Goal: Task Accomplishment & Management: Complete application form

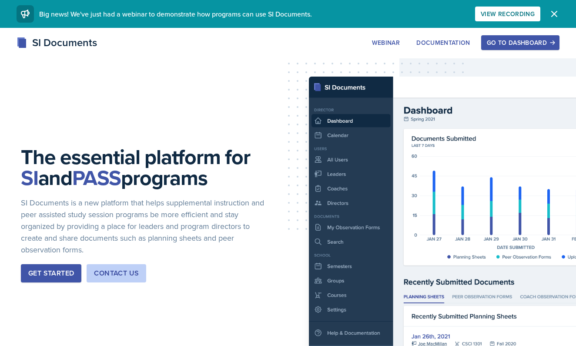
click at [492, 43] on div "Go to Dashboard" at bounding box center [520, 42] width 67 height 7
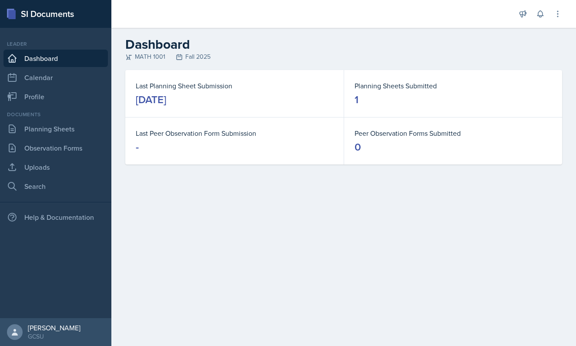
click at [252, 124] on div "Last Peer Observation Form Submission -" at bounding box center [234, 140] width 218 height 47
click at [46, 184] on link "Search" at bounding box center [55, 185] width 104 height 17
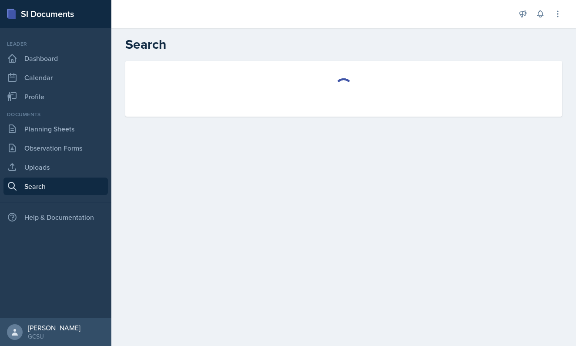
select select "all"
select select "1"
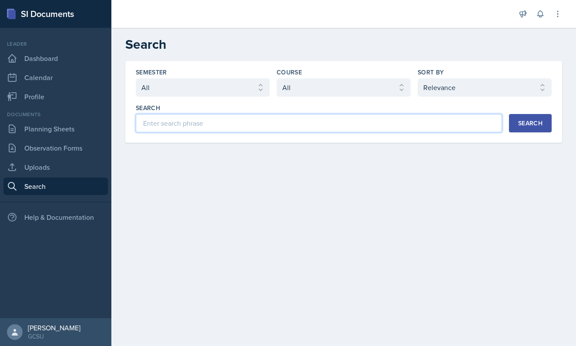
click at [232, 125] on input at bounding box center [319, 123] width 366 height 18
type input "14.2"
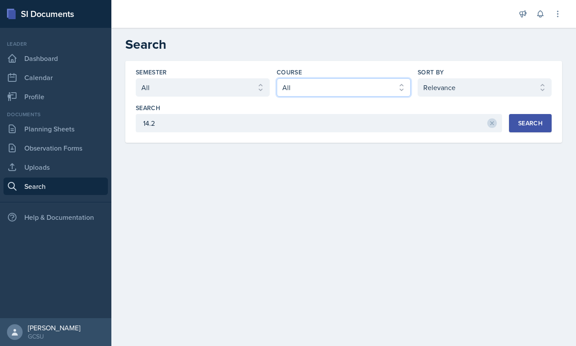
select select "c791e157-50e7-4c52-bb41-8889e21dc1fd"
click at [526, 116] on button "Search" at bounding box center [530, 123] width 43 height 18
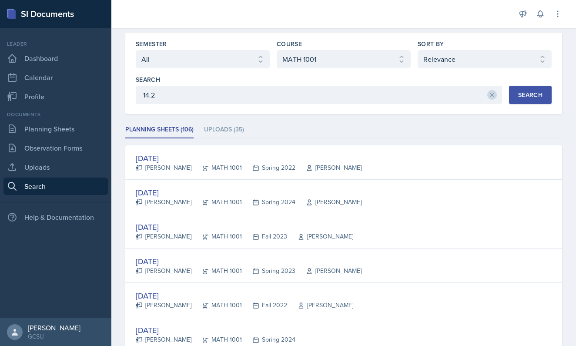
scroll to position [38, 0]
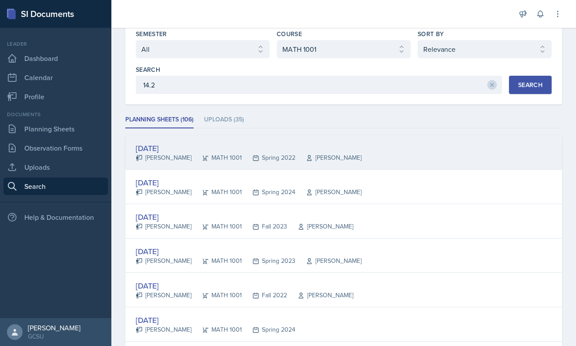
click at [165, 148] on div "[DATE]" at bounding box center [249, 148] width 226 height 12
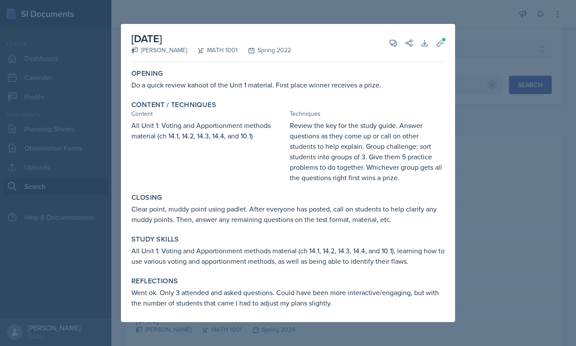
scroll to position [0, 0]
click at [461, 102] on div at bounding box center [288, 173] width 576 height 346
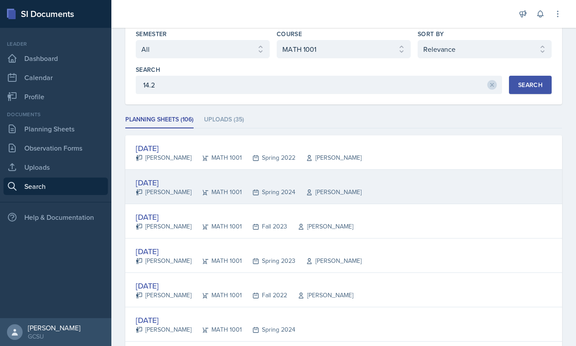
click at [177, 181] on div "[DATE]" at bounding box center [249, 183] width 226 height 12
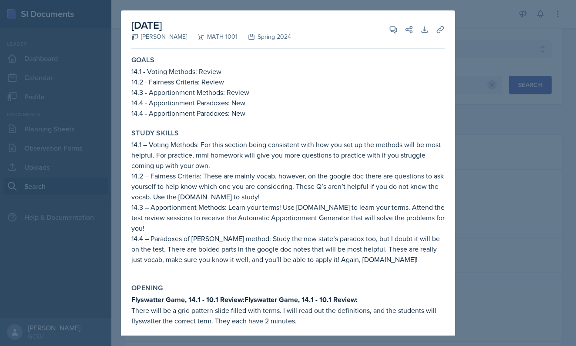
click at [529, 163] on div at bounding box center [288, 173] width 576 height 346
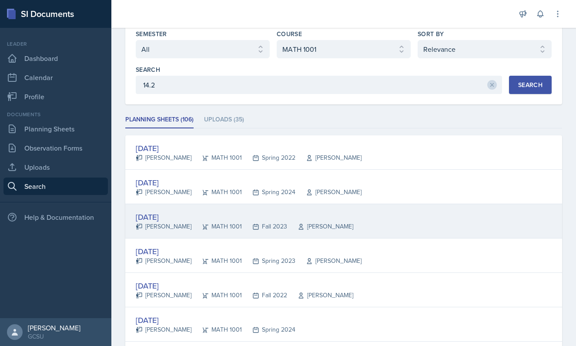
click at [198, 214] on div "[DATE]" at bounding box center [244, 217] width 217 height 12
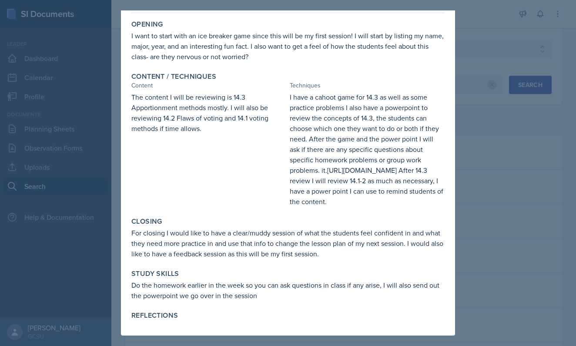
scroll to position [47, 0]
click at [481, 208] on div at bounding box center [288, 173] width 576 height 346
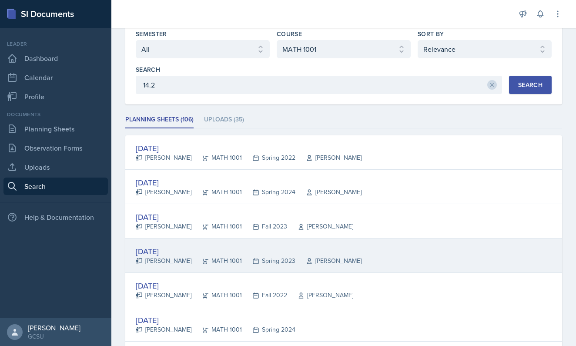
click at [197, 253] on div "[DATE]" at bounding box center [249, 251] width 226 height 12
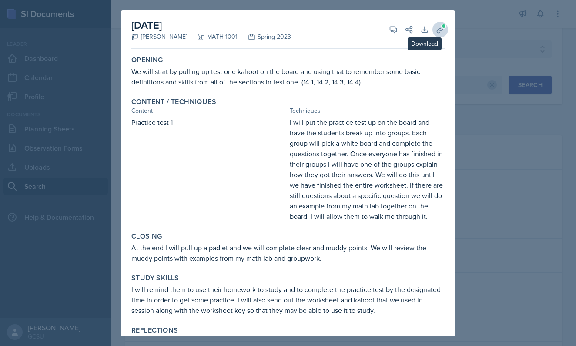
scroll to position [0, 0]
click at [442, 29] on icon at bounding box center [440, 29] width 7 height 7
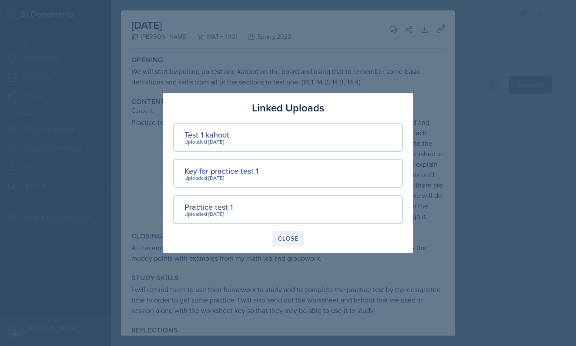
click at [295, 243] on button "Close" at bounding box center [287, 238] width 31 height 15
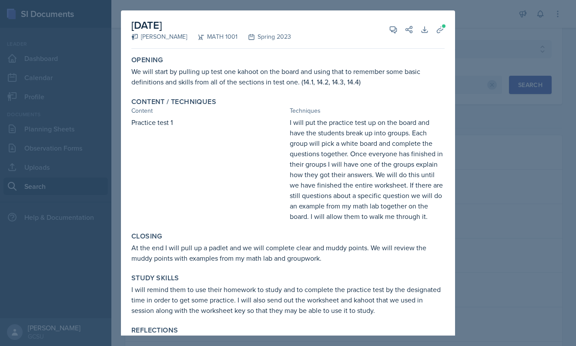
click at [470, 106] on div at bounding box center [288, 173] width 576 height 346
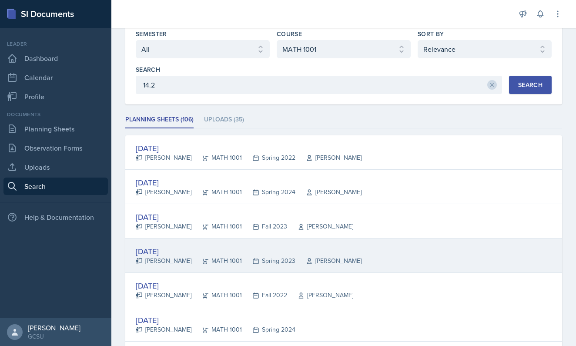
click at [203, 252] on div "[DATE]" at bounding box center [249, 251] width 226 height 12
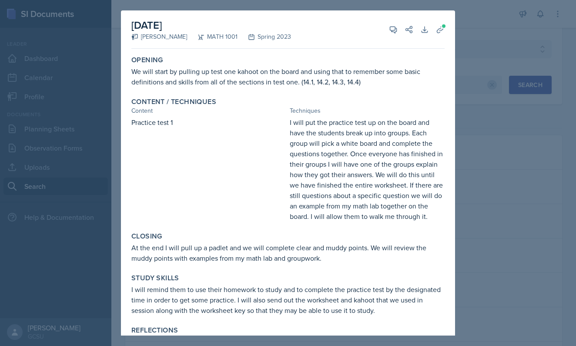
click at [497, 150] on div at bounding box center [288, 173] width 576 height 346
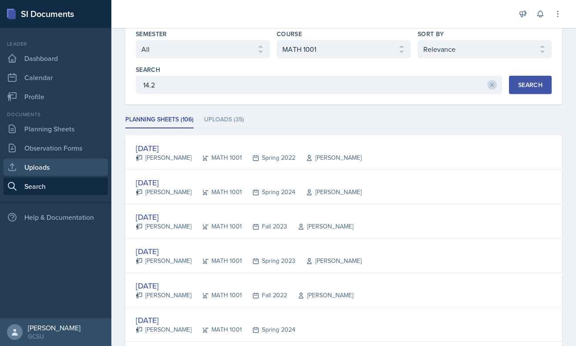
click at [40, 162] on link "Uploads" at bounding box center [55, 166] width 104 height 17
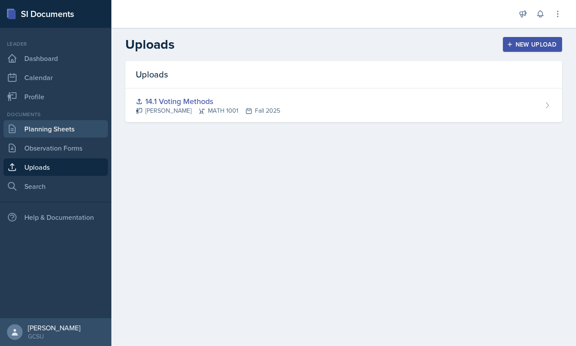
click at [60, 133] on link "Planning Sheets" at bounding box center [55, 128] width 104 height 17
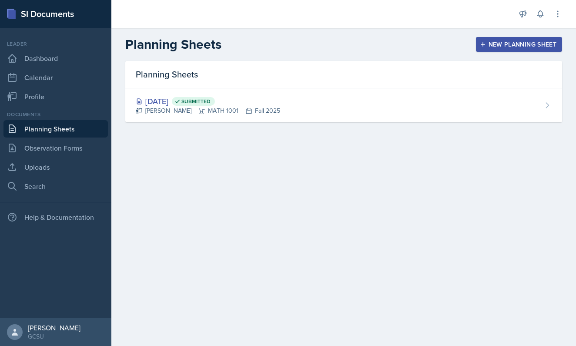
click at [494, 44] on div "New Planning Sheet" at bounding box center [518, 44] width 75 height 7
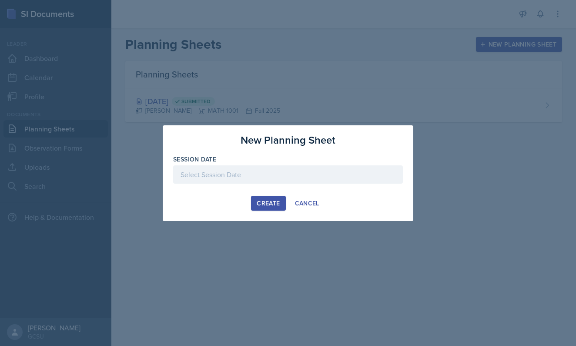
click at [226, 178] on div at bounding box center [288, 174] width 230 height 18
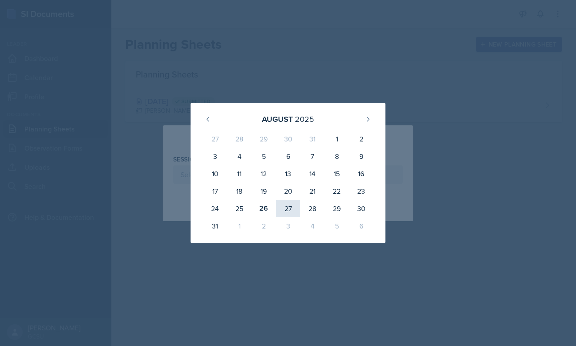
click at [284, 209] on div "27" at bounding box center [288, 208] width 24 height 17
type input "[DATE]"
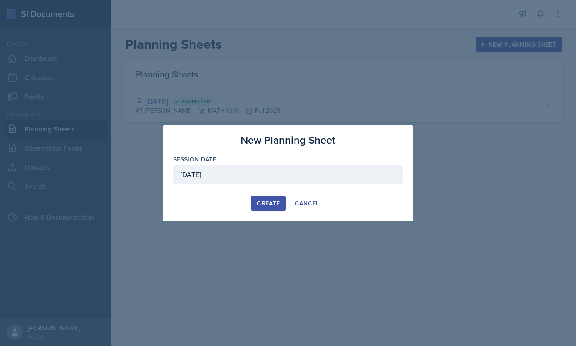
click at [273, 203] on div "Create" at bounding box center [268, 203] width 23 height 7
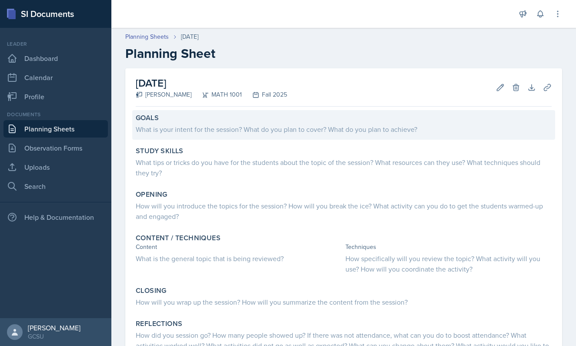
click at [331, 132] on div "What is your intent for the session? What do you plan to cover? What do you pla…" at bounding box center [344, 129] width 416 height 10
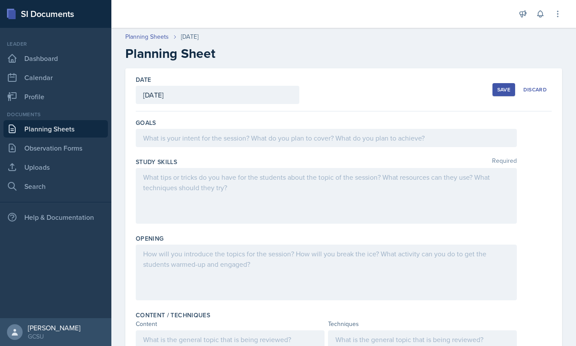
click at [230, 87] on div "[DATE]" at bounding box center [218, 95] width 164 height 18
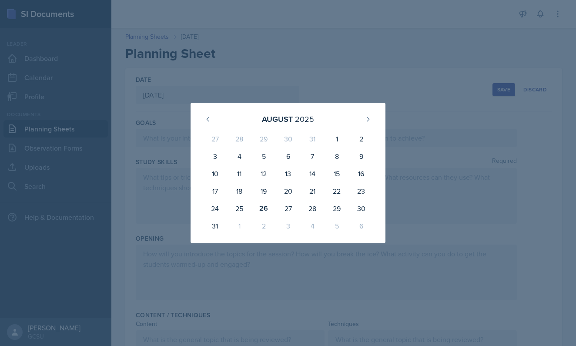
click at [230, 82] on div at bounding box center [288, 173] width 576 height 346
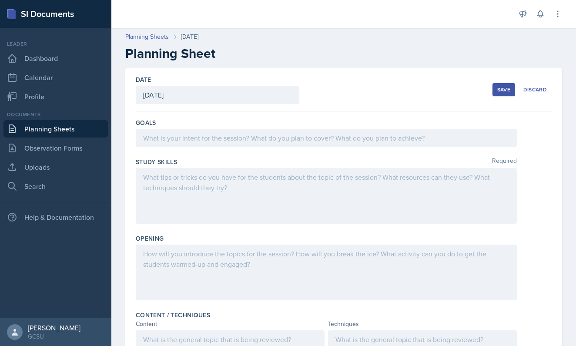
click at [200, 146] on div at bounding box center [326, 138] width 381 height 18
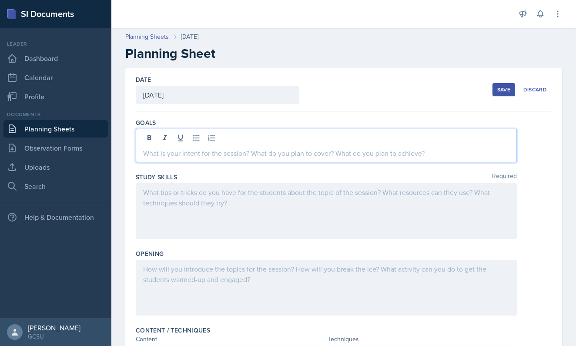
click at [56, 128] on link "Planning Sheets" at bounding box center [55, 128] width 104 height 17
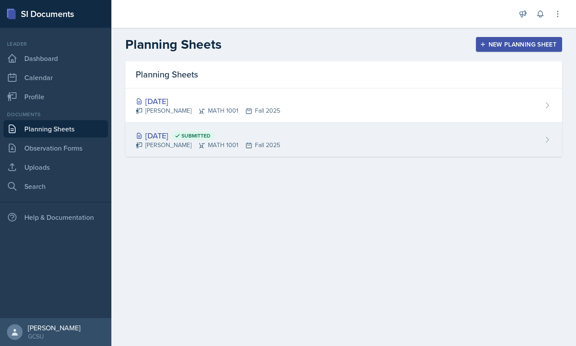
click at [210, 134] on span "Submitted" at bounding box center [195, 135] width 29 height 7
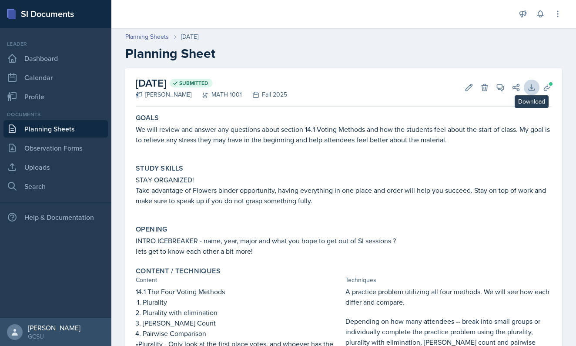
click at [533, 83] on icon at bounding box center [531, 87] width 9 height 9
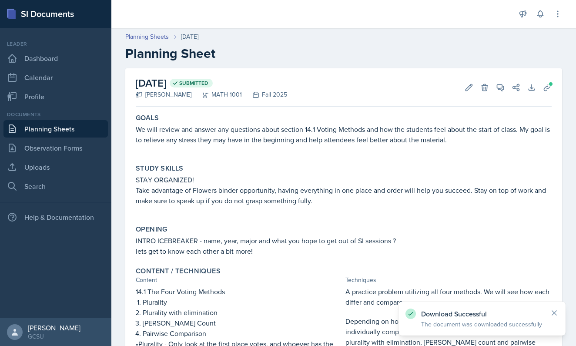
click at [377, 42] on div "Planning Sheets [DATE] Planning Sheet" at bounding box center [343, 46] width 464 height 29
click at [45, 130] on link "Planning Sheets" at bounding box center [55, 128] width 104 height 17
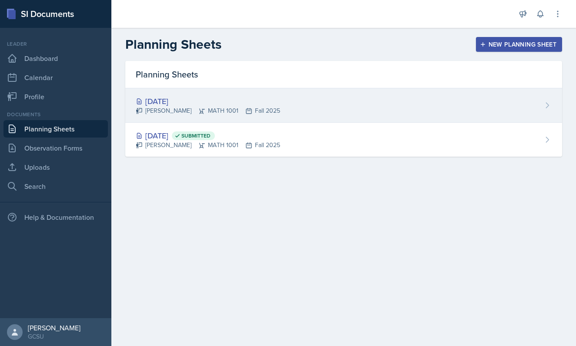
click at [204, 98] on div "[DATE]" at bounding box center [208, 101] width 144 height 12
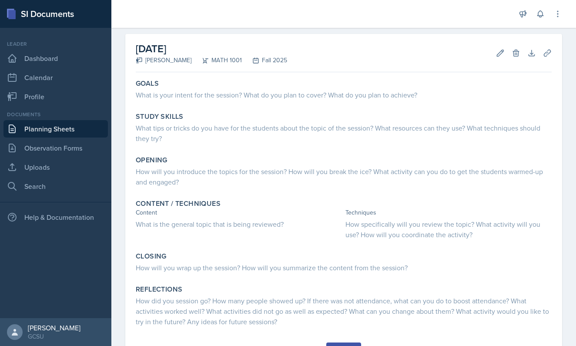
scroll to position [37, 0]
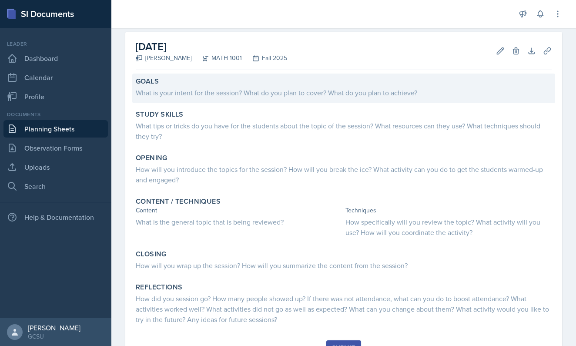
click at [231, 90] on div "What is your intent for the session? What do you plan to cover? What do you pla…" at bounding box center [344, 92] width 416 height 10
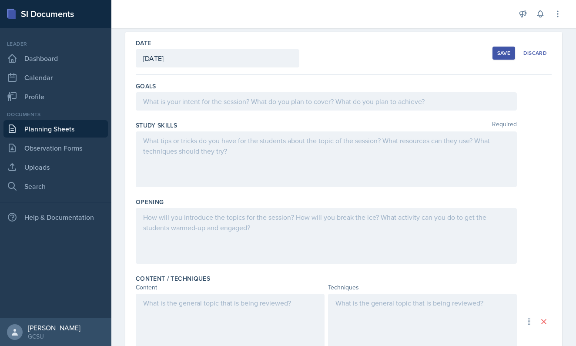
click at [217, 95] on div at bounding box center [326, 101] width 381 height 18
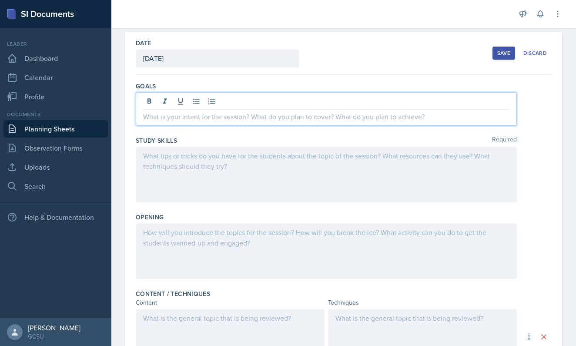
paste div
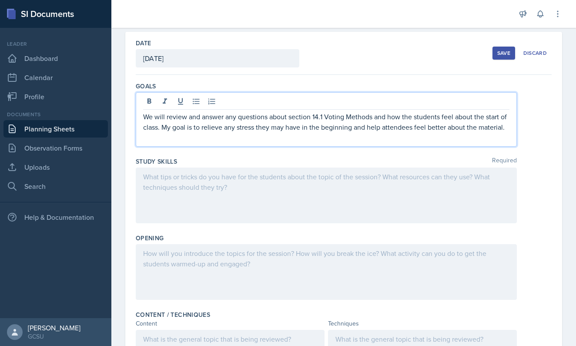
click at [322, 115] on p "We will review and answer any questions about section 14.1 Voting Methods and h…" at bounding box center [326, 121] width 366 height 21
click at [292, 232] on div "Opening" at bounding box center [344, 268] width 416 height 77
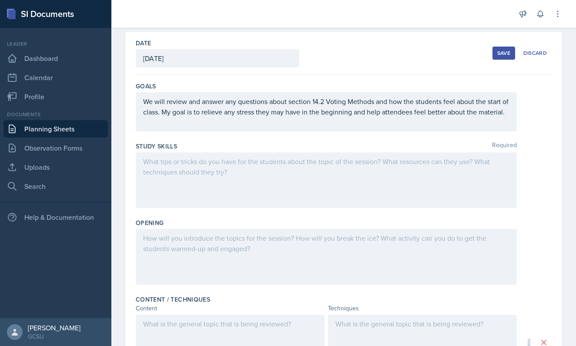
click at [375, 100] on div "We will review and answer any questions about section 14.2 Voting Methods and h…" at bounding box center [326, 111] width 381 height 39
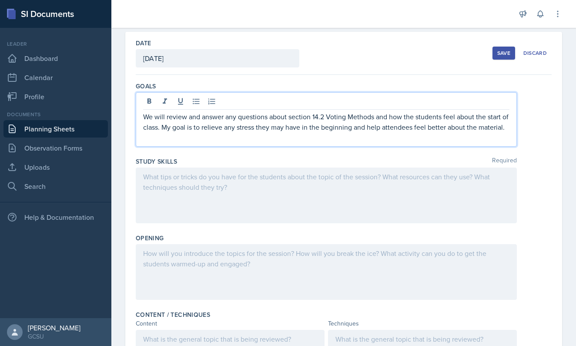
click at [377, 119] on p "We will review and answer any questions about section 14.2 Voting Methods and h…" at bounding box center [326, 121] width 366 height 21
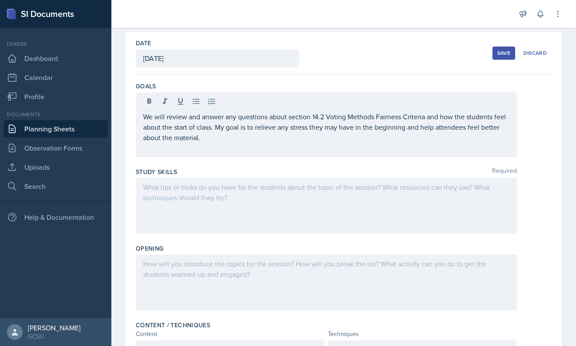
click at [458, 198] on div at bounding box center [326, 206] width 381 height 56
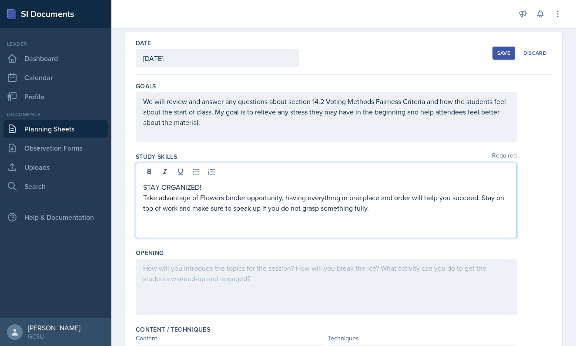
click at [144, 197] on p "Take advantage of Flowers binder opportunity, having everything in one place an…" at bounding box center [326, 202] width 366 height 21
click at [489, 195] on p "Take advantage of Flowers binder opportunity, having everything in one place an…" at bounding box center [329, 202] width 359 height 21
click at [419, 207] on p "Stay on top of work and make sure to speak up if you do not grasp something ful…" at bounding box center [329, 208] width 359 height 10
click at [210, 210] on p "Stay on top of work and make sure to speak up if you do not grasp something ful…" at bounding box center [329, 208] width 359 height 10
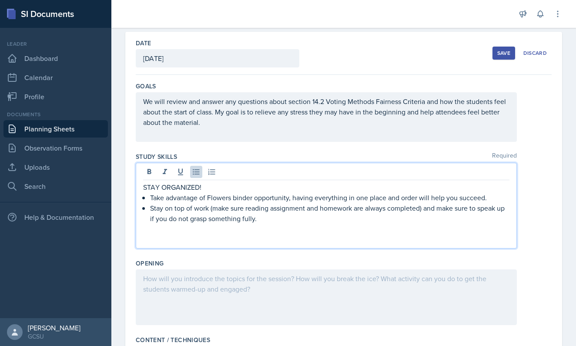
click at [291, 237] on p at bounding box center [326, 239] width 366 height 10
click at [290, 227] on p at bounding box center [326, 229] width 366 height 10
click at [272, 223] on p "Stay on top of work (make sure reading assignment and homework are always compl…" at bounding box center [329, 213] width 359 height 21
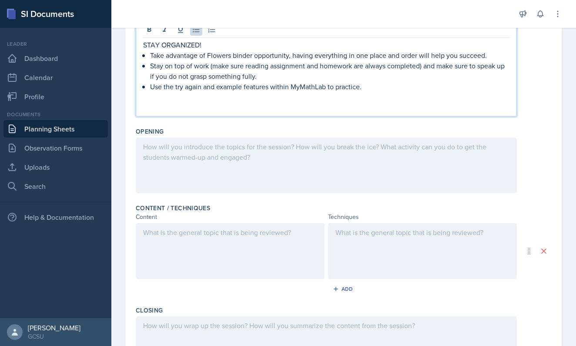
scroll to position [180, 0]
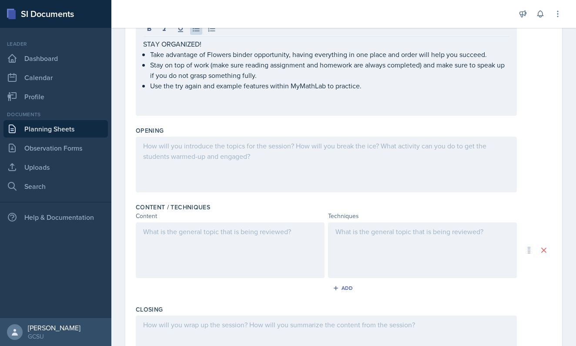
click at [267, 160] on div at bounding box center [326, 165] width 381 height 56
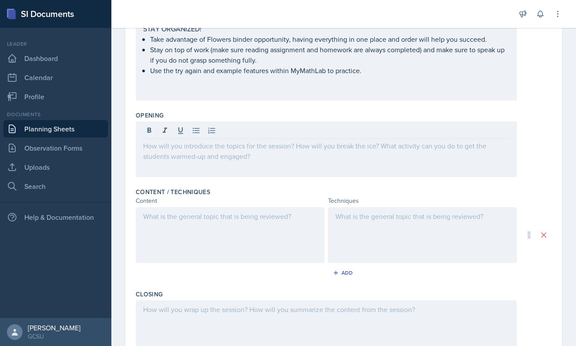
click at [322, 167] on div at bounding box center [326, 149] width 381 height 56
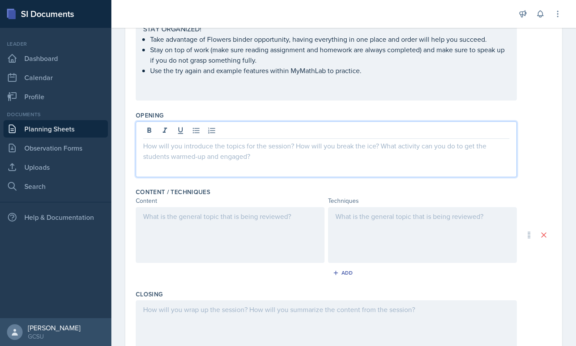
paste div
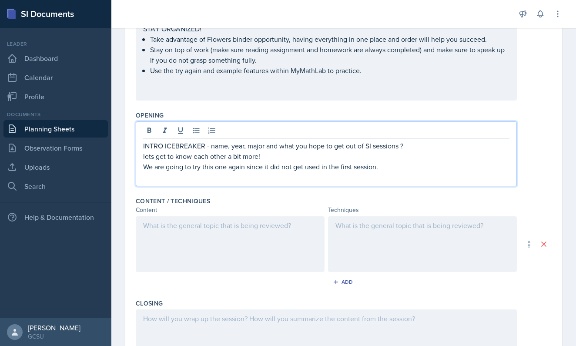
click at [322, 166] on p "We are going to try this one again since it did not get used in the first sessi…" at bounding box center [326, 166] width 366 height 10
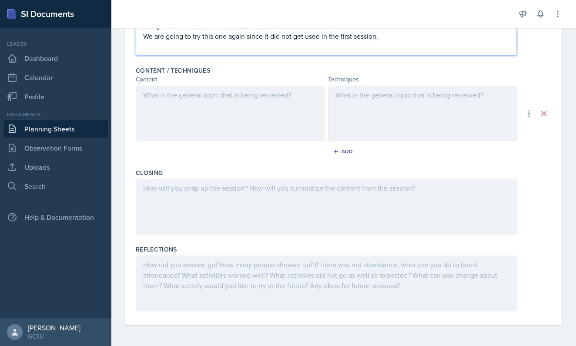
scroll to position [310, 0]
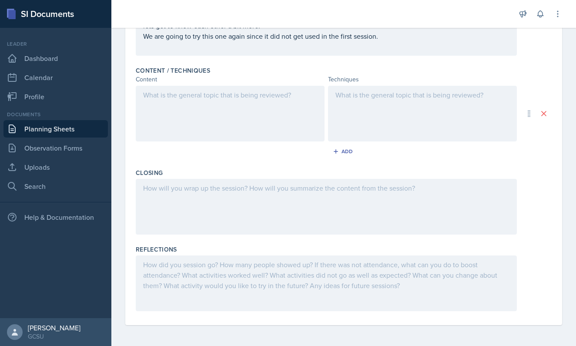
drag, startPoint x: 142, startPoint y: 40, endPoint x: 335, endPoint y: 31, distance: 193.3
click at [335, 32] on div "INTRO ICEBREAKER - name, year, major and what you hope to get out of SI session…" at bounding box center [326, 23] width 381 height 65
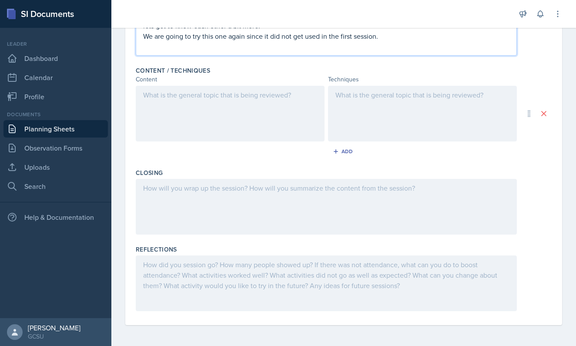
click at [332, 37] on p "We are going to try this one again since it did not get used in the first sessi…" at bounding box center [326, 36] width 366 height 10
copy p "We are going to try this one again since it did not get used in the first sessi…"
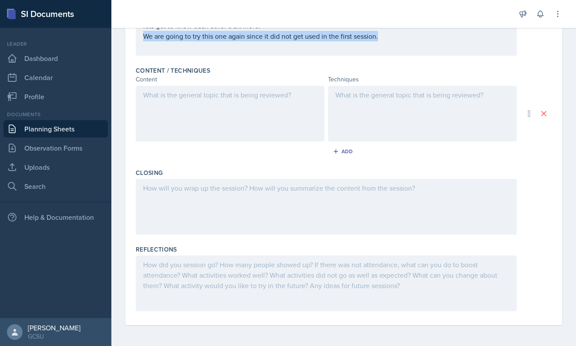
click at [241, 195] on div at bounding box center [326, 207] width 381 height 56
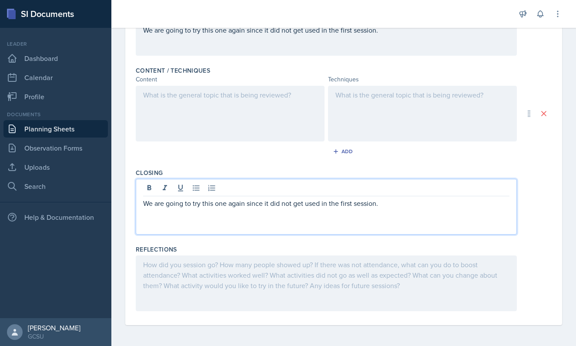
click at [140, 205] on div "We are going to try this one again since it did not get used in the first sessi…" at bounding box center [326, 207] width 381 height 56
click at [141, 204] on div "We are going to try this one again since it did not get used in the first sessi…" at bounding box center [326, 207] width 381 height 56
click at [144, 204] on p "We are going to try this one again since it did not get used in the first sessi…" at bounding box center [326, 203] width 366 height 10
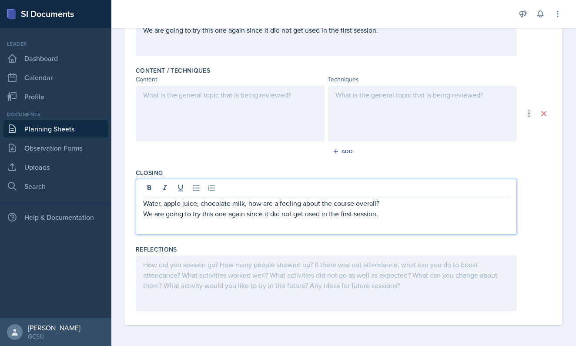
click at [414, 205] on p "Water, apple juice, chocolate milk, how are a feeling about the course overall?" at bounding box center [326, 203] width 366 height 10
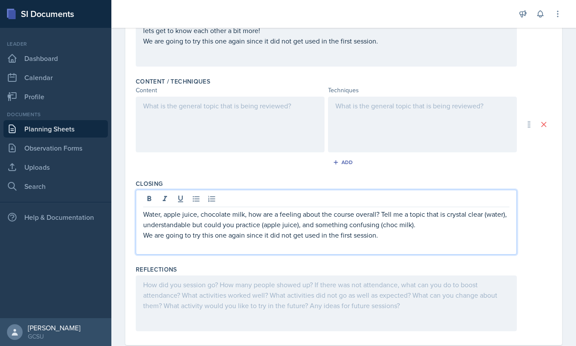
scroll to position [287, 0]
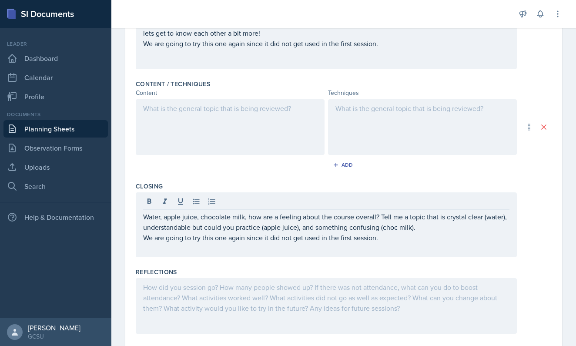
click at [247, 180] on div "Closing Water, apple juice, chocolate milk, how are a feeling about the course …" at bounding box center [344, 221] width 416 height 86
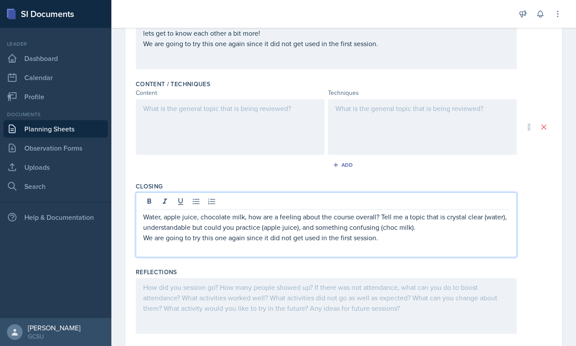
click at [267, 205] on div "Water, apple juice, chocolate milk, how are a feeling about the course overall?…" at bounding box center [326, 224] width 381 height 65
click at [268, 219] on p "Water, apple juice, chocolate milk, how are a feeling about the course overall?…" at bounding box center [326, 221] width 366 height 21
click at [280, 218] on p "Water, apple juice, chocolate milk, how are a feeling about the course overall?…" at bounding box center [326, 221] width 366 height 21
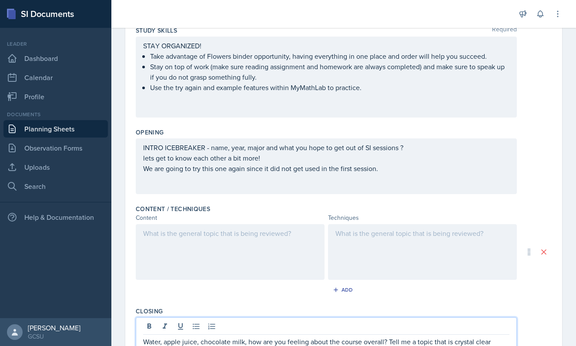
scroll to position [193, 0]
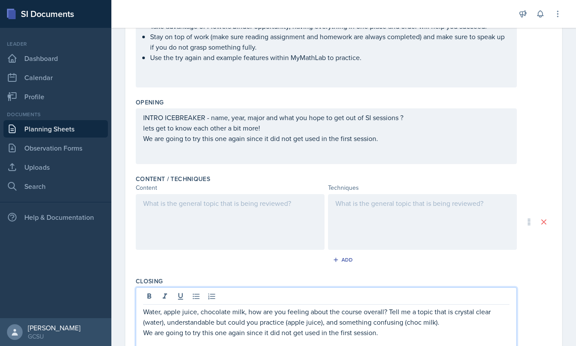
click at [194, 209] on div at bounding box center [230, 222] width 189 height 56
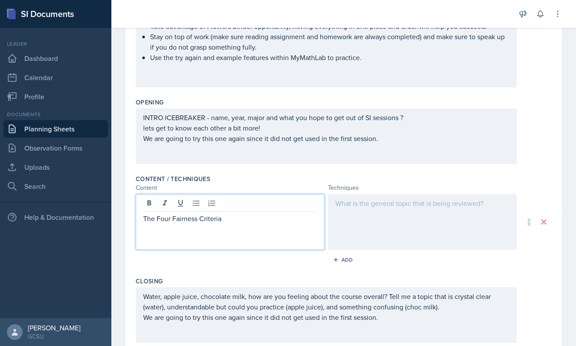
click at [160, 218] on p "The Four Fairness Criteria" at bounding box center [230, 218] width 174 height 10
click at [160, 217] on p "The Fairness Criteria" at bounding box center [230, 218] width 174 height 10
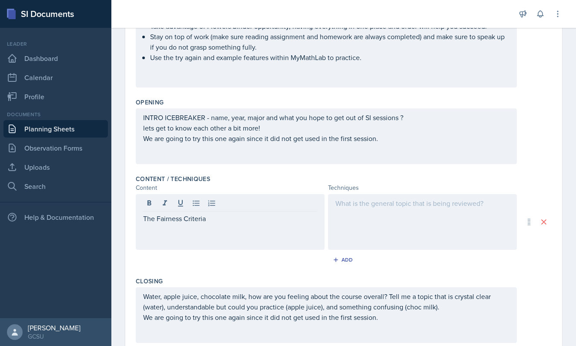
click at [205, 243] on div "The Fairness Criteria" at bounding box center [230, 222] width 189 height 56
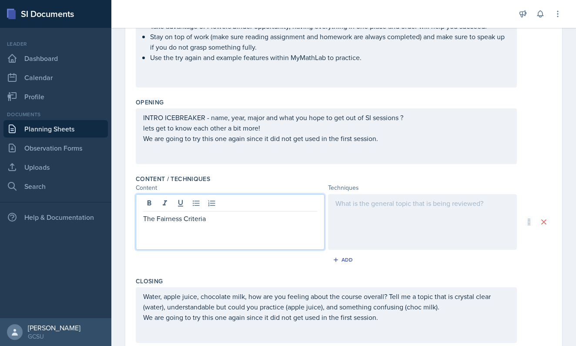
drag, startPoint x: 221, startPoint y: 231, endPoint x: 227, endPoint y: 231, distance: 6.1
click at [222, 231] on p at bounding box center [230, 229] width 174 height 10
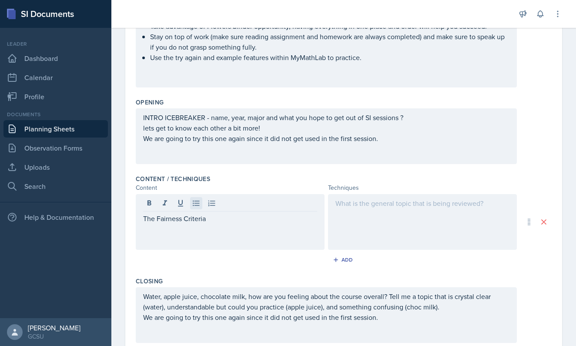
click at [198, 202] on icon at bounding box center [196, 203] width 9 height 9
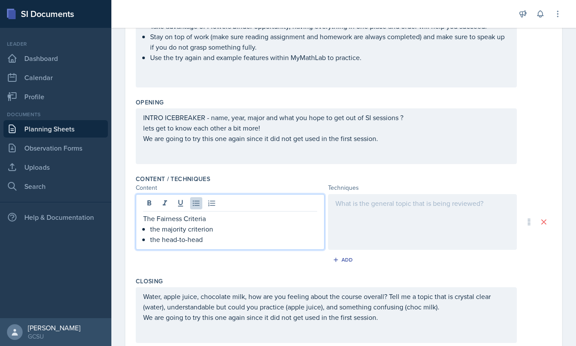
click at [202, 231] on p "the majority criterion" at bounding box center [233, 229] width 167 height 10
copy p "criterion"
click at [211, 239] on p "the head-to-head" at bounding box center [233, 239] width 167 height 10
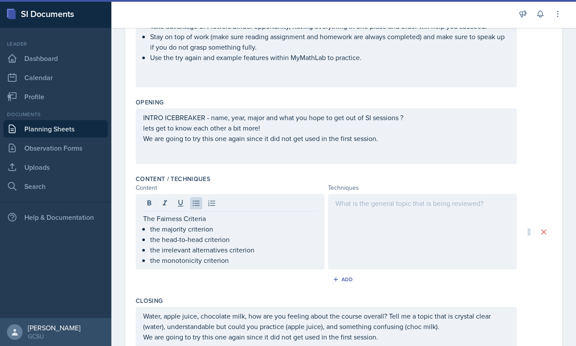
click at [360, 227] on div at bounding box center [422, 231] width 189 height 75
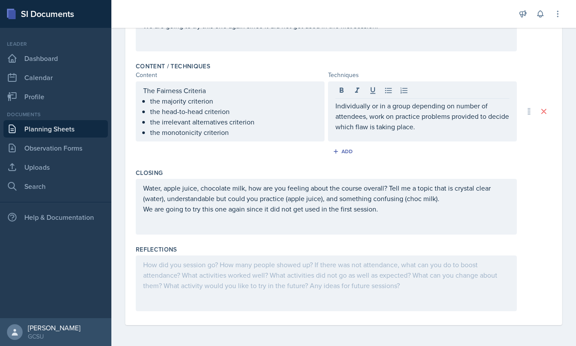
scroll to position [303, 0]
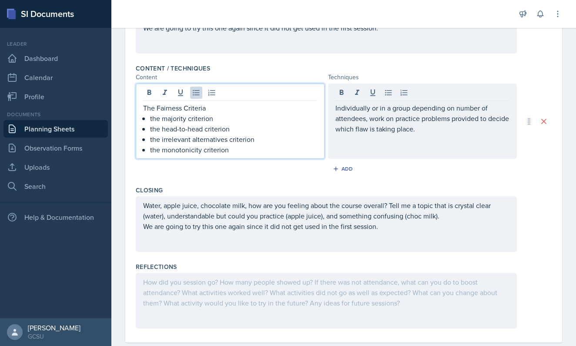
click at [253, 104] on div "The Fairness Criteria the majority criterion the head-to-head criterion the irr…" at bounding box center [230, 129] width 174 height 52
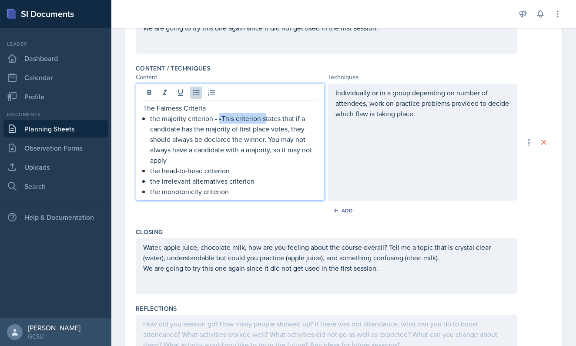
drag, startPoint x: 264, startPoint y: 119, endPoint x: 219, endPoint y: 120, distance: 44.8
click at [219, 120] on p "the majority criterion - •This criterion states that if a candidate has the maj…" at bounding box center [233, 139] width 167 height 52
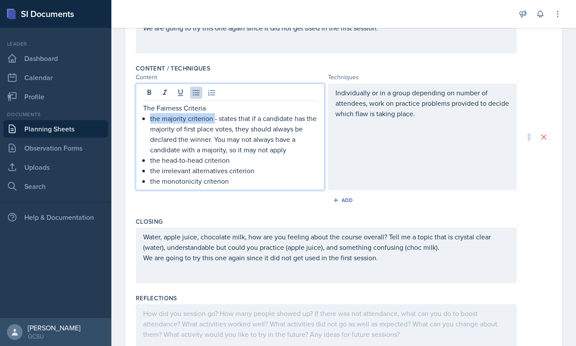
drag, startPoint x: 214, startPoint y: 121, endPoint x: 149, endPoint y: 120, distance: 64.8
click at [149, 120] on div "The Fairness Criteria the majority criterion - states that if a candidate has t…" at bounding box center [230, 144] width 174 height 83
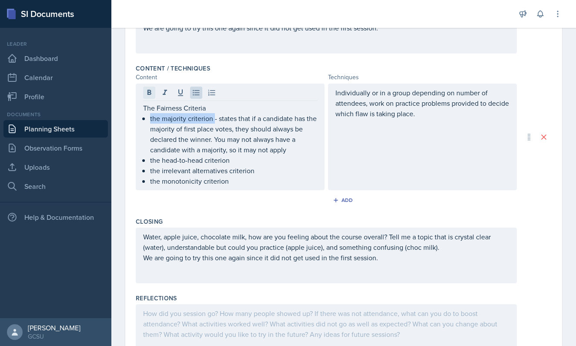
click at [152, 92] on icon at bounding box center [149, 92] width 9 height 9
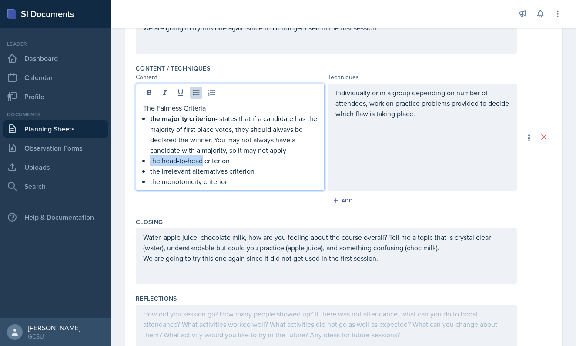
drag, startPoint x: 202, startPoint y: 162, endPoint x: 145, endPoint y: 161, distance: 57.0
click at [150, 161] on p "the head-to-head criterion" at bounding box center [233, 160] width 167 height 10
drag, startPoint x: 231, startPoint y: 164, endPoint x: 131, endPoint y: 158, distance: 100.6
click at [133, 158] on div "Date [DATE] [DATE] 27 28 29 30 31 1 2 3 4 5 6 7 8 9 10 11 12 13 14 15 16 17 18 …" at bounding box center [343, 69] width 437 height 609
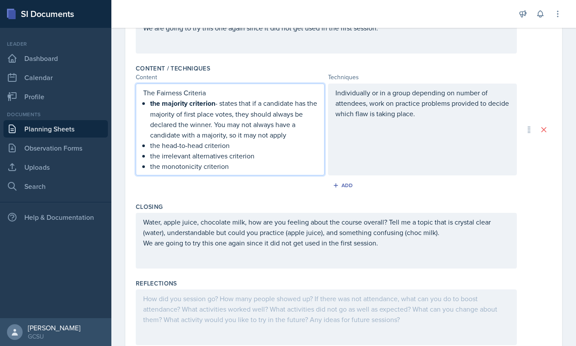
click at [173, 89] on p "The Fairness Criteria" at bounding box center [230, 92] width 174 height 10
click at [214, 130] on p "the majority criterion - states that if a candidate has the majority of first p…" at bounding box center [233, 119] width 167 height 42
click at [222, 153] on p "the irrelevant alternatives criterion" at bounding box center [233, 155] width 167 height 10
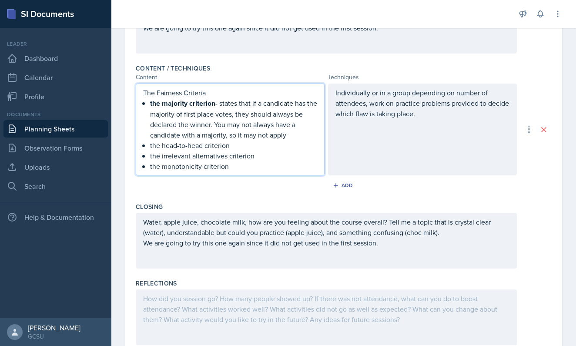
click at [186, 147] on p "the head-to-head criterion" at bounding box center [233, 145] width 167 height 10
click at [185, 147] on p "the head-to-head criterion" at bounding box center [233, 145] width 167 height 10
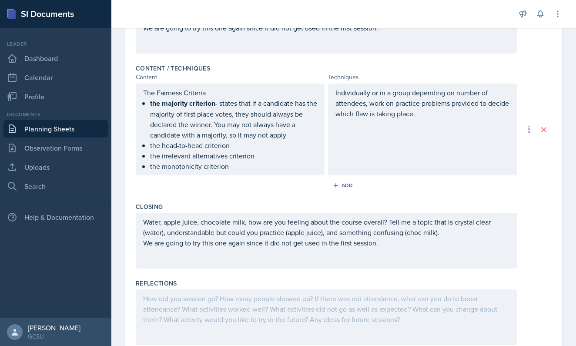
click at [219, 63] on div "Content / Techniques Content Techniques The Fairness Criteria the majority crit…" at bounding box center [344, 129] width 416 height 138
click at [218, 68] on div "Content / Techniques" at bounding box center [344, 68] width 416 height 9
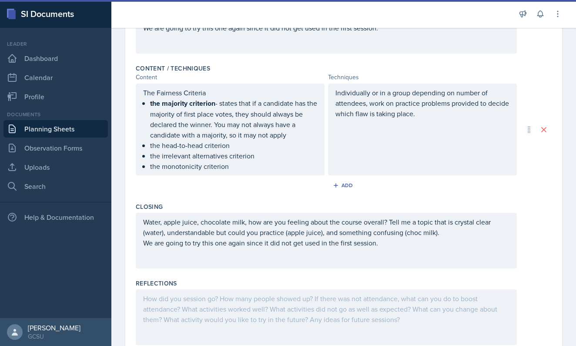
click at [219, 75] on div "Content" at bounding box center [230, 77] width 189 height 9
click at [219, 109] on div "The Fairness Criteria the majority criterion - states that if a candidate has t…" at bounding box center [230, 129] width 174 height 84
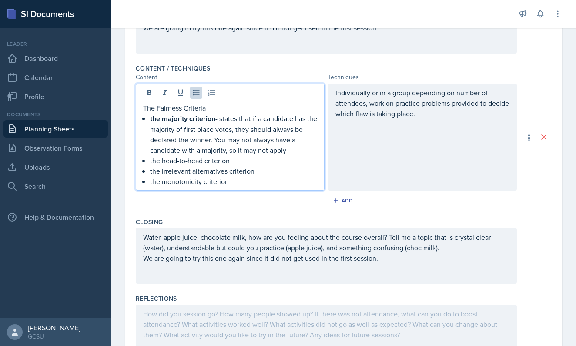
click at [173, 165] on p "the head-to-head criterion" at bounding box center [233, 160] width 167 height 10
click at [147, 93] on icon at bounding box center [149, 92] width 4 height 5
click at [167, 174] on p "the irrelevant alternatives criterion" at bounding box center [233, 171] width 167 height 10
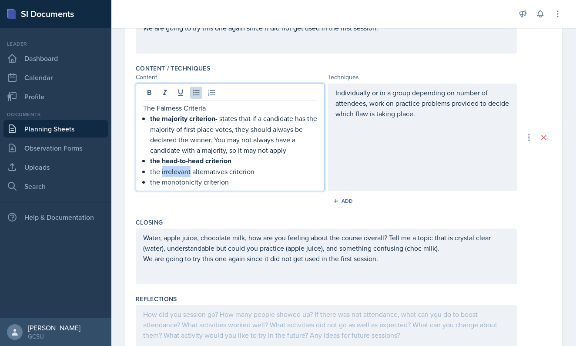
click at [167, 174] on p "the irrelevant alternatives criterion" at bounding box center [233, 171] width 167 height 10
click at [150, 94] on icon at bounding box center [149, 92] width 4 height 5
click at [180, 186] on p "the monotonicity criterion" at bounding box center [233, 182] width 167 height 10
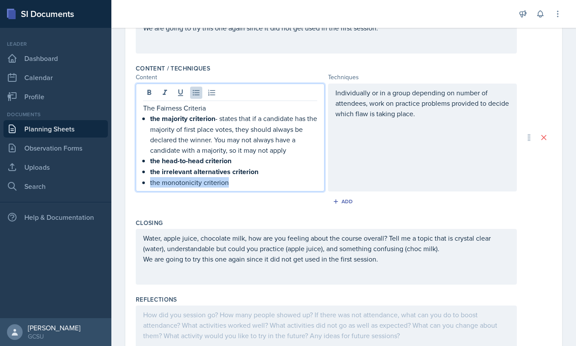
click at [180, 186] on p "the monotonicity criterion" at bounding box center [233, 182] width 167 height 10
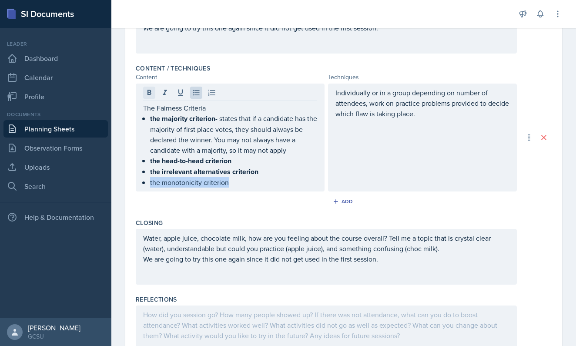
click at [147, 94] on icon at bounding box center [149, 92] width 4 height 5
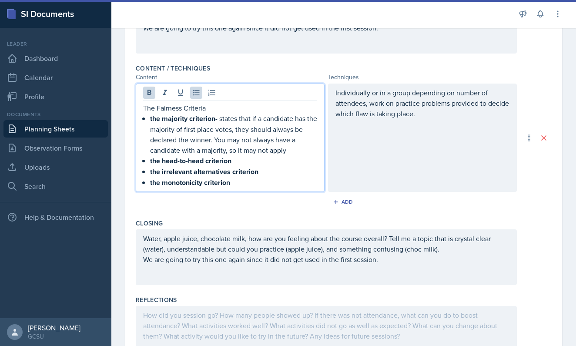
click at [271, 160] on p "the head-to-head criterion" at bounding box center [233, 160] width 167 height 11
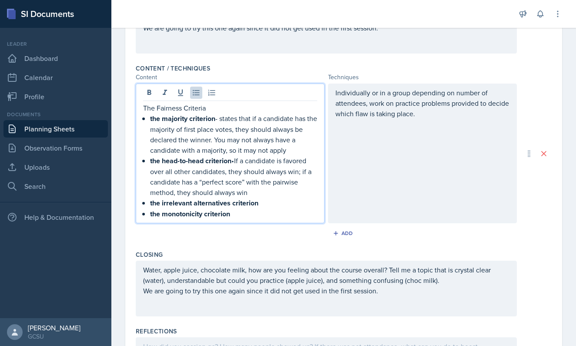
click at [237, 161] on p "the head-to-head criterion •If a candidate is favored over all other candidates…" at bounding box center [233, 176] width 167 height 42
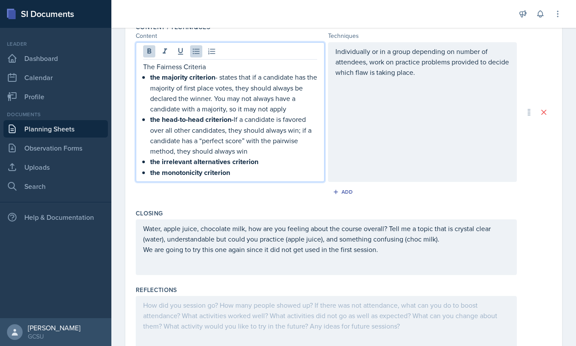
scroll to position [342, 0]
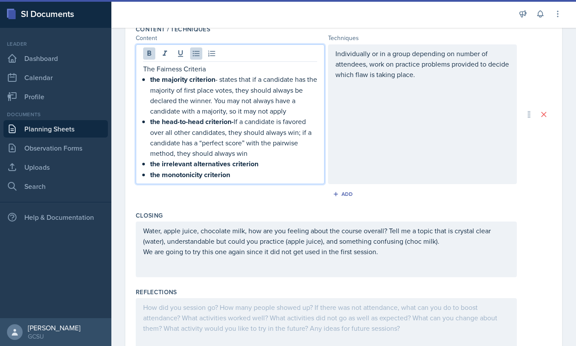
click at [272, 166] on p "the irrelevant alternatives criterion" at bounding box center [233, 163] width 167 height 11
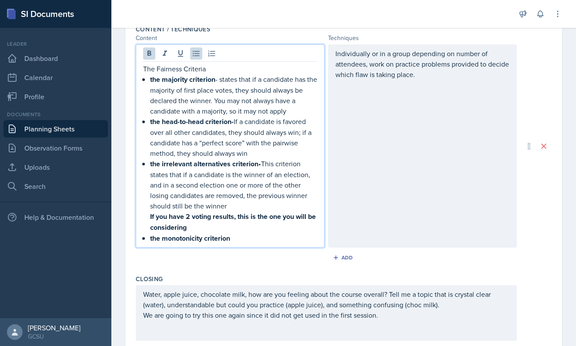
click at [262, 163] on p "the irrelevant alternatives criterion •This criterion states that if a candidat…" at bounding box center [233, 184] width 167 height 53
drag, startPoint x: 303, startPoint y: 166, endPoint x: 264, endPoint y: 167, distance: 38.7
click at [264, 167] on p "the irrelevant alternatives criterion This criterion states that if a candidate…" at bounding box center [233, 184] width 167 height 53
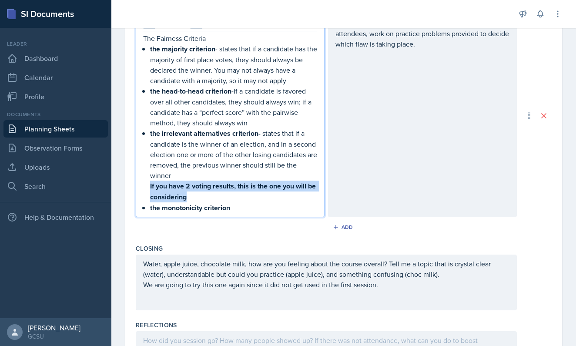
drag, startPoint x: 211, startPoint y: 197, endPoint x: 147, endPoint y: 189, distance: 64.4
click at [147, 189] on div "The Fairness Criteria the majority criterion - states that if a candidate has t…" at bounding box center [230, 123] width 174 height 180
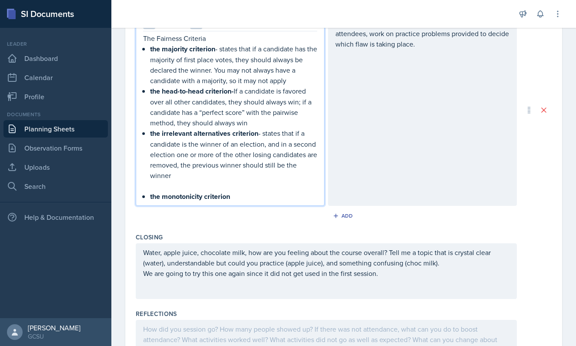
click at [190, 176] on p "the irrelevant alternatives criterion - states that if a candidate is the winne…" at bounding box center [233, 154] width 167 height 53
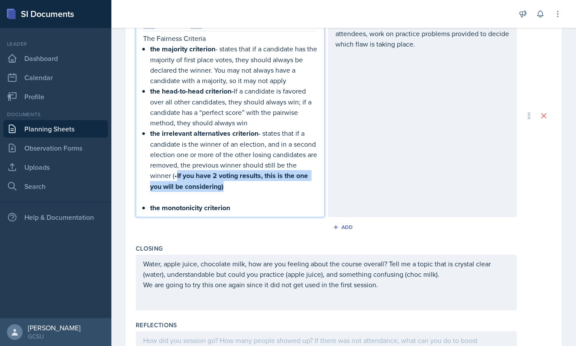
drag, startPoint x: 227, startPoint y: 186, endPoint x: 174, endPoint y: 178, distance: 54.1
click at [174, 178] on p "the irrelevant alternatives criterion - states that if a candidate is the winne…" at bounding box center [233, 160] width 167 height 64
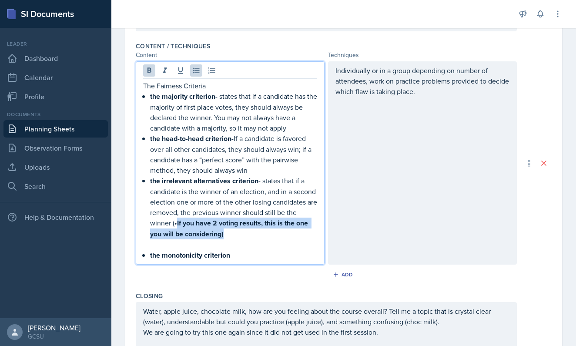
scroll to position [324, 0]
click at [150, 70] on icon at bounding box center [149, 70] width 4 height 5
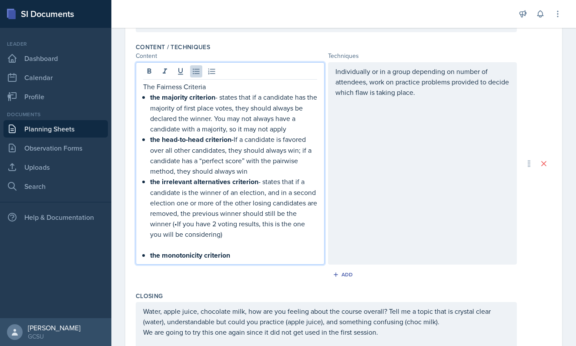
click at [177, 223] on p "the irrelevant alternatives criterion - states that if a candidate is the winne…" at bounding box center [233, 207] width 167 height 63
click at [248, 256] on p "the monotonicity criterion" at bounding box center [233, 255] width 167 height 11
click at [152, 250] on p "the monotonicity criterion" at bounding box center [233, 255] width 167 height 11
click at [147, 245] on div "The Fairness Criteria the majority criterion - states that if a candidate has t…" at bounding box center [230, 170] width 174 height 179
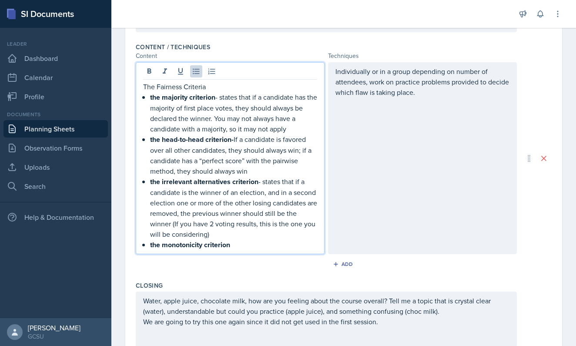
click at [247, 244] on p "the monotonicity criterion" at bounding box center [233, 244] width 167 height 11
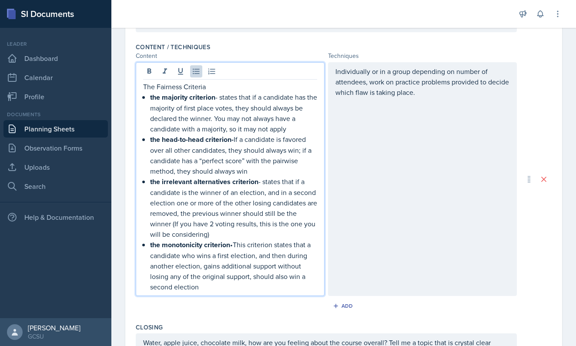
click at [237, 247] on p "the monotonicity criterion •This criterion states that a candidate who wins a f…" at bounding box center [233, 265] width 167 height 53
drag, startPoint x: 273, startPoint y: 244, endPoint x: 237, endPoint y: 246, distance: 36.6
click at [237, 246] on p "the monotonicity criterion - his criterion states that a candidate who wins a f…" at bounding box center [233, 265] width 167 height 53
click at [317, 278] on div "The Fairness Criteria the majority criterion - states that if a candidate has t…" at bounding box center [230, 179] width 189 height 234
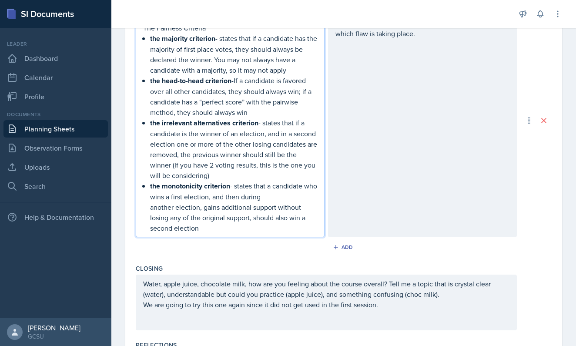
scroll to position [403, 0]
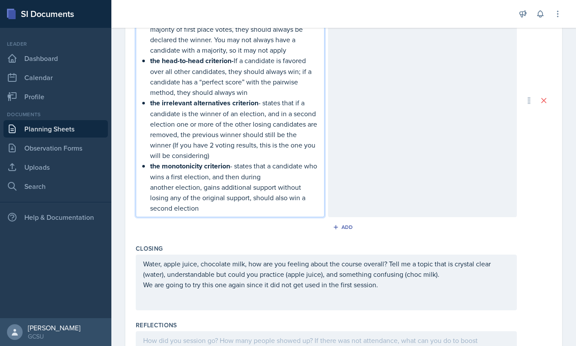
click at [315, 200] on p "the monotonicity criterion - states that a candidate who wins a first election,…" at bounding box center [233, 186] width 167 height 53
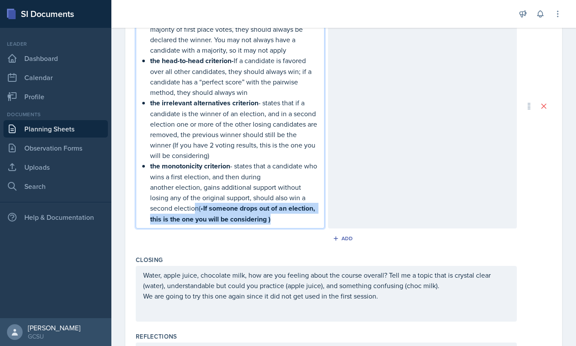
drag, startPoint x: 257, startPoint y: 221, endPoint x: 171, endPoint y: 210, distance: 86.5
click at [171, 210] on p "the monotonicity criterion - states that a candidate who wins a first election,…" at bounding box center [233, 192] width 167 height 64
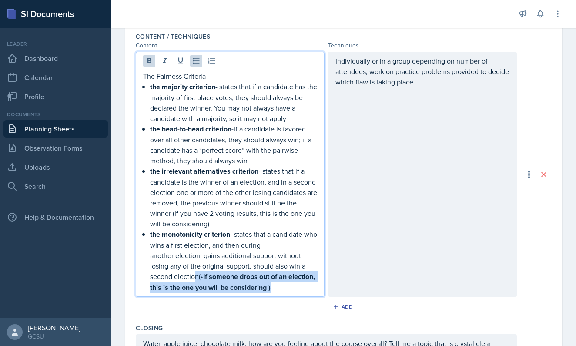
scroll to position [333, 0]
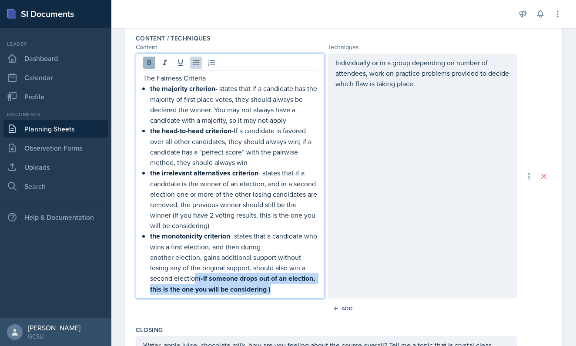
click at [150, 63] on icon at bounding box center [149, 62] width 4 height 5
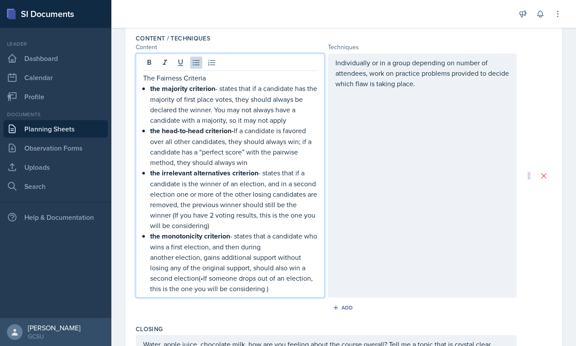
click at [178, 281] on p "the monotonicity criterion - states that a candidate who wins a first election,…" at bounding box center [233, 261] width 167 height 63
click at [243, 268] on p "the monotonicity criterion - states that a candidate who wins a first election,…" at bounding box center [233, 261] width 167 height 63
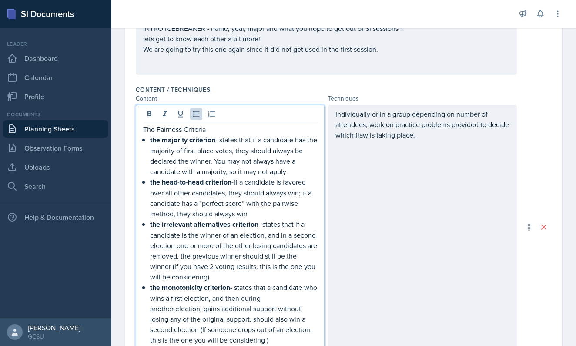
scroll to position [274, 0]
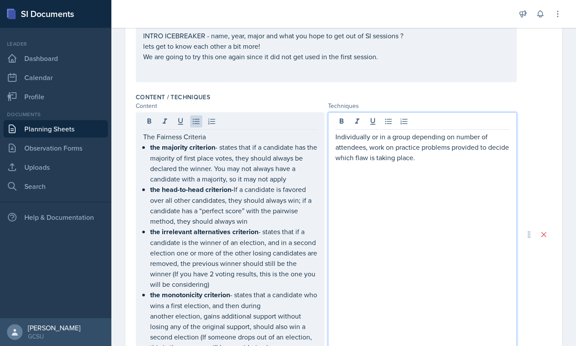
click at [472, 144] on p "Individually or in a group depending on number of attendees, work on practice p…" at bounding box center [422, 146] width 174 height 31
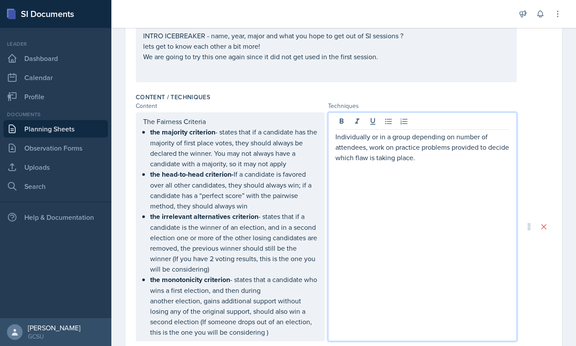
click at [464, 159] on p "Individually or in a group depending on number of attendees, work on practice p…" at bounding box center [422, 146] width 174 height 31
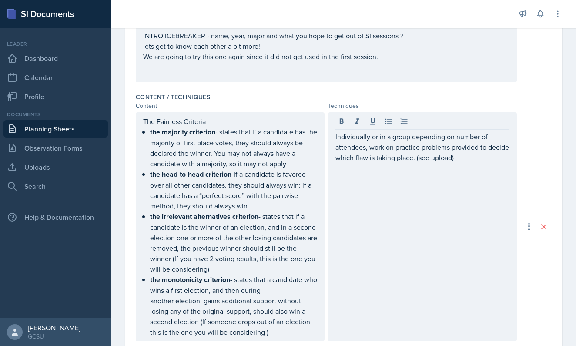
click at [473, 89] on div "Content / Techniques Content Techniques The Fairness Criteria the majority crit…" at bounding box center [344, 226] width 416 height 275
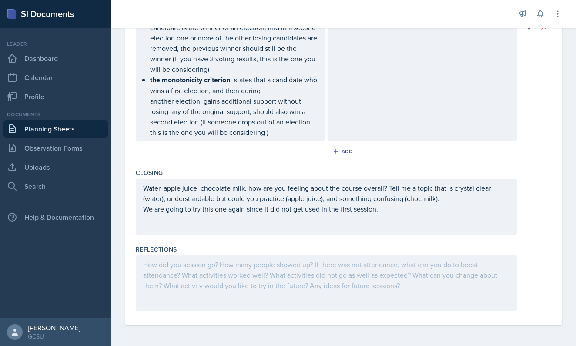
scroll to position [474, 0]
click at [357, 205] on div "Water, apple juice, chocolate milk, how are you feeling about the course overal…" at bounding box center [326, 204] width 366 height 42
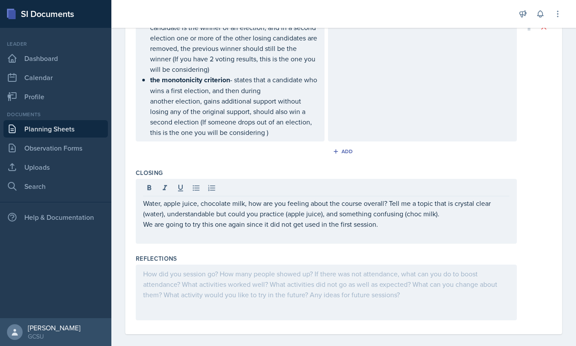
click at [440, 162] on div "Content / Techniques Content Techniques The Fairness Criteria the majority crit…" at bounding box center [344, 27] width 416 height 275
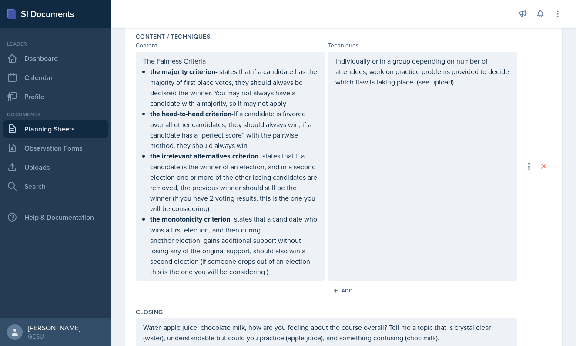
scroll to position [332, 0]
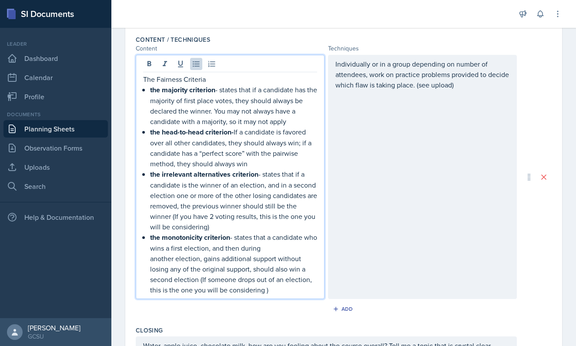
click at [291, 106] on p "the majority criterion - states that if a candidate has the majority of first p…" at bounding box center [233, 105] width 167 height 42
click at [286, 123] on p "the majority criterion - states that if a candidate has the majority of first p…" at bounding box center [233, 105] width 167 height 42
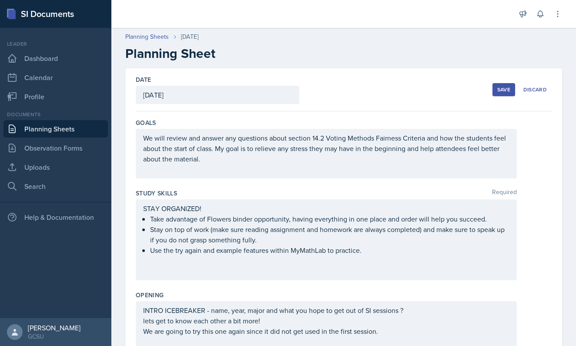
scroll to position [0, 0]
click at [498, 92] on div "Save" at bounding box center [503, 89] width 13 height 7
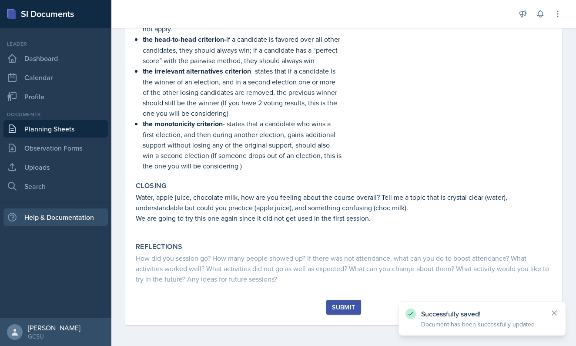
scroll to position [364, 0]
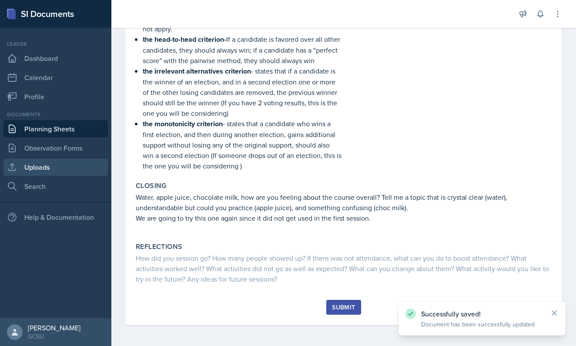
click at [56, 164] on link "Uploads" at bounding box center [55, 166] width 104 height 17
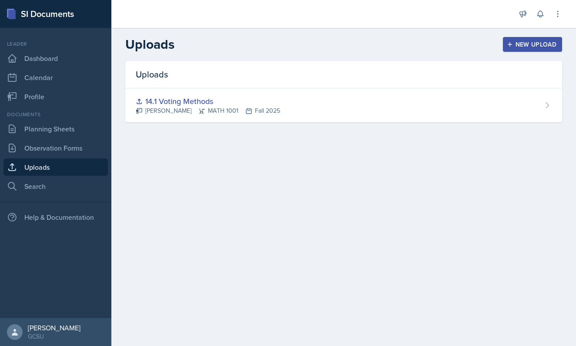
click at [542, 37] on div "Uploads New Upload" at bounding box center [343, 45] width 464 height 16
click at [542, 41] on div "New Upload" at bounding box center [532, 44] width 48 height 7
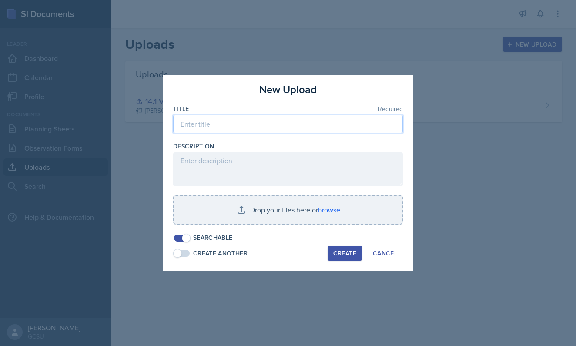
click at [280, 127] on input at bounding box center [288, 124] width 230 height 18
type input "1"
type input "[DATE], 14.2 upload"
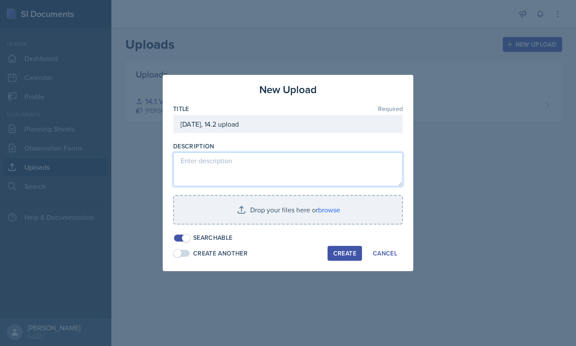
click at [256, 165] on textarea at bounding box center [288, 169] width 230 height 34
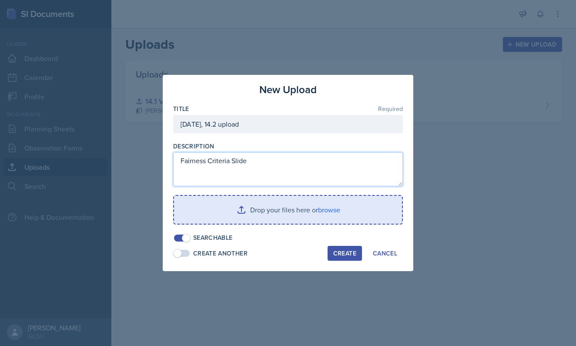
type textarea "Fairness Criteria Slide"
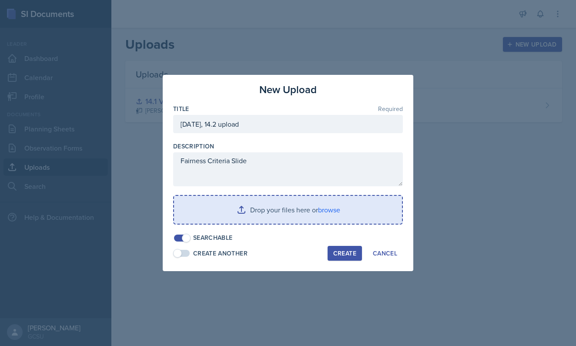
click at [330, 214] on input "file" at bounding box center [288, 210] width 228 height 28
click at [332, 207] on input "file" at bounding box center [288, 210] width 228 height 28
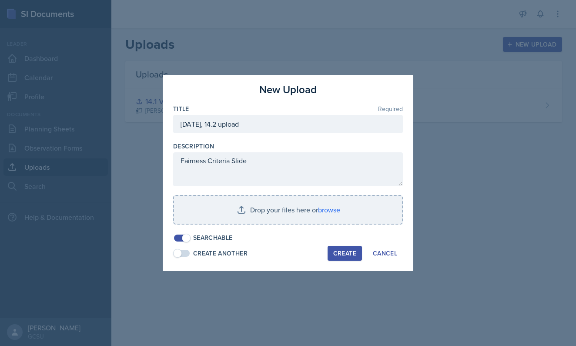
click at [341, 252] on div "Create" at bounding box center [344, 253] width 23 height 7
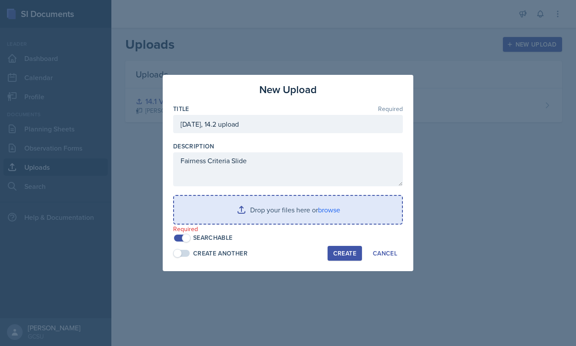
click at [327, 202] on input "file" at bounding box center [288, 210] width 228 height 28
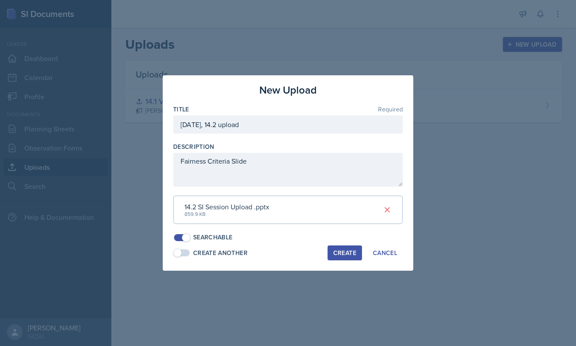
click at [338, 250] on div "Create" at bounding box center [344, 252] width 23 height 7
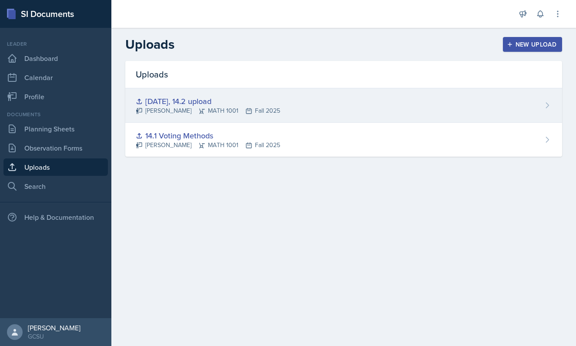
click at [397, 112] on div "[DATE], 14.2 upload [PERSON_NAME] MATH 1001 Fall 2025" at bounding box center [343, 105] width 437 height 34
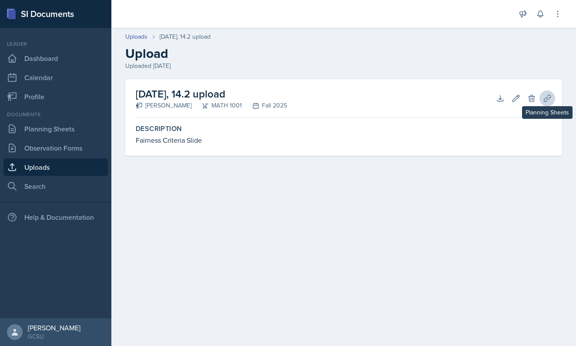
click at [544, 96] on icon at bounding box center [547, 98] width 9 height 9
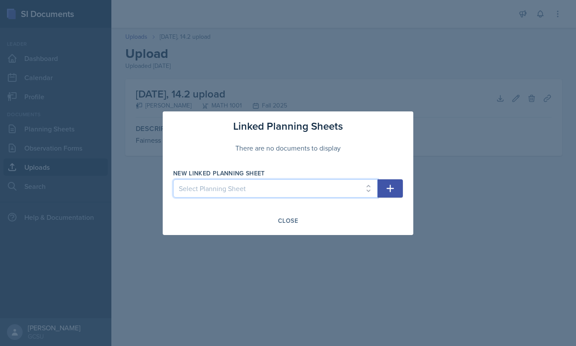
select select "e3b0ad3a-25e9-45fd-a242-eeb60950ee8b"
click at [395, 185] on button "button" at bounding box center [389, 188] width 25 height 18
select select
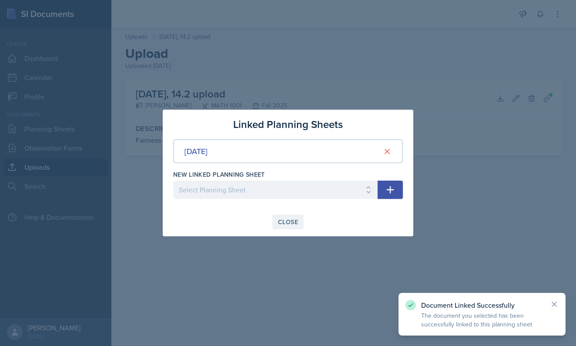
click at [285, 218] on div "Close" at bounding box center [288, 221] width 20 height 7
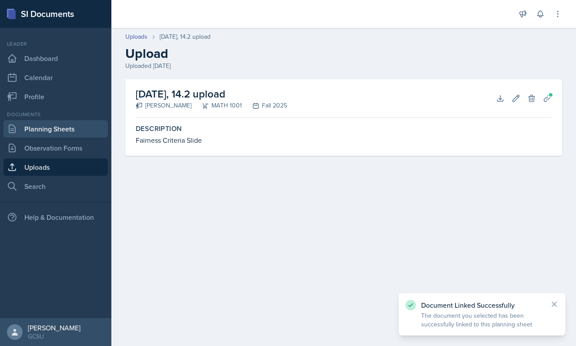
click at [58, 133] on link "Planning Sheets" at bounding box center [55, 128] width 104 height 17
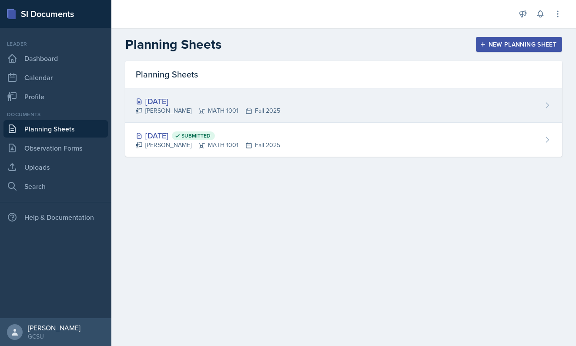
click at [245, 108] on icon at bounding box center [248, 110] width 7 height 7
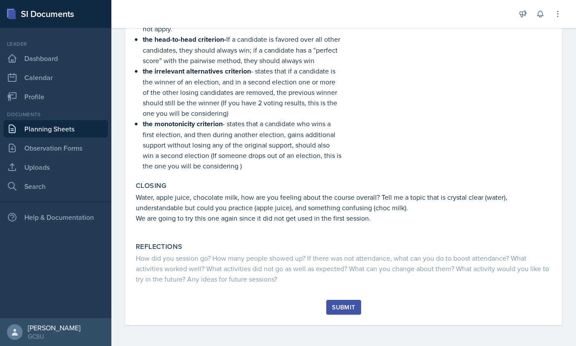
scroll to position [364, 0]
click at [346, 308] on div "Submit" at bounding box center [343, 307] width 23 height 7
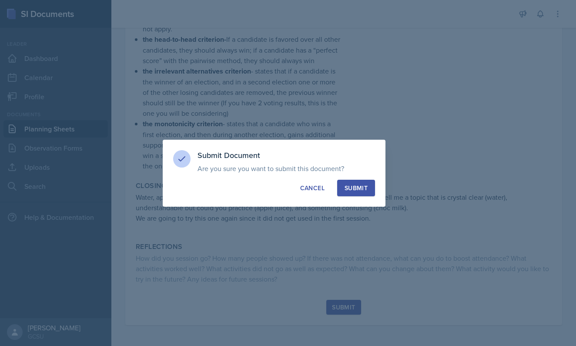
click at [362, 185] on div "Submit" at bounding box center [355, 188] width 23 height 9
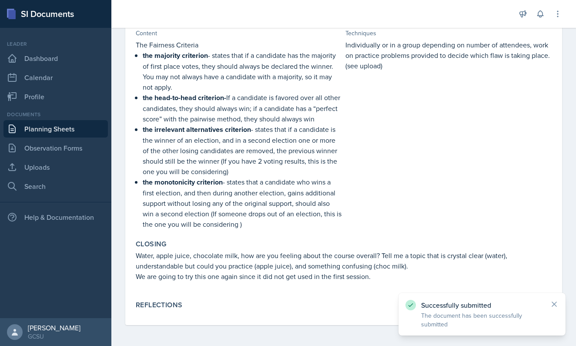
scroll to position [0, 0]
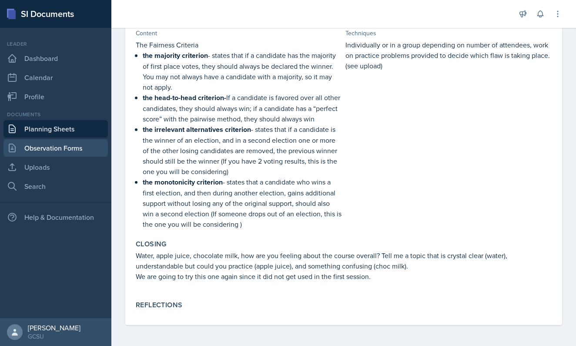
click at [35, 147] on link "Observation Forms" at bounding box center [55, 147] width 104 height 17
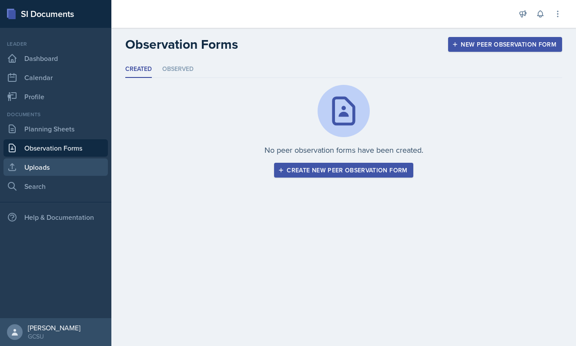
click at [42, 174] on link "Uploads" at bounding box center [55, 166] width 104 height 17
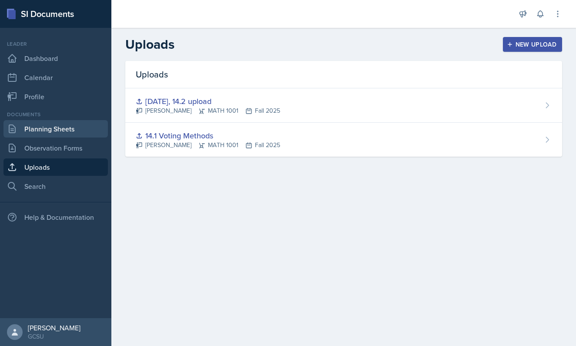
click at [63, 132] on link "Planning Sheets" at bounding box center [55, 128] width 104 height 17
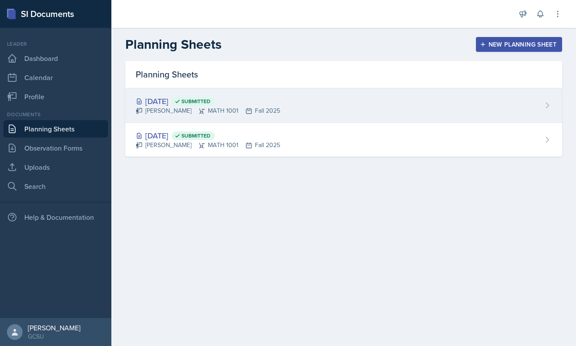
click at [276, 103] on div "[DATE] Submitted [PERSON_NAME] MATH 1001 Fall 2025" at bounding box center [343, 105] width 437 height 34
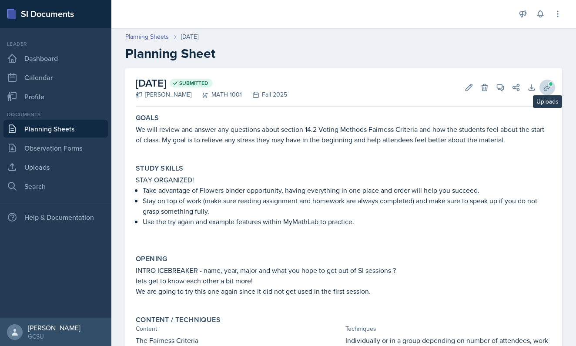
click at [547, 89] on icon at bounding box center [547, 87] width 9 height 9
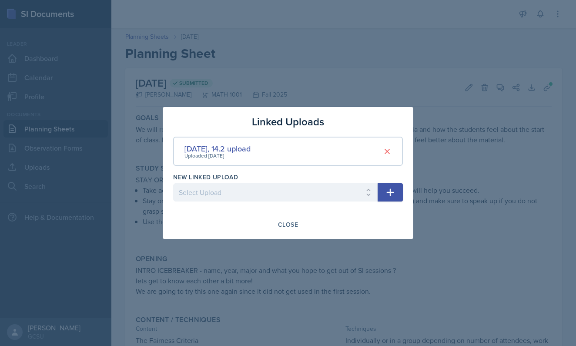
click at [270, 227] on div "Close" at bounding box center [288, 224] width 230 height 15
click at [273, 227] on button "Close" at bounding box center [287, 224] width 31 height 15
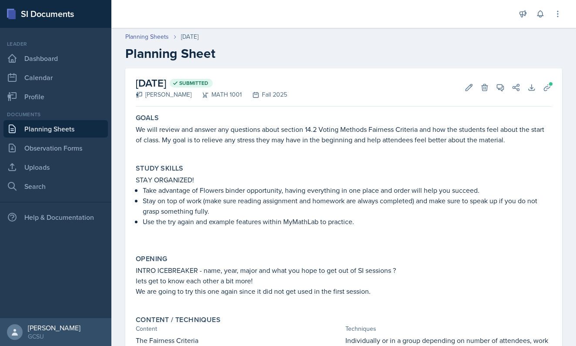
click at [362, 64] on header "Planning Sheets [DATE] Planning Sheet" at bounding box center [343, 46] width 464 height 47
